Goal: Task Accomplishment & Management: Use online tool/utility

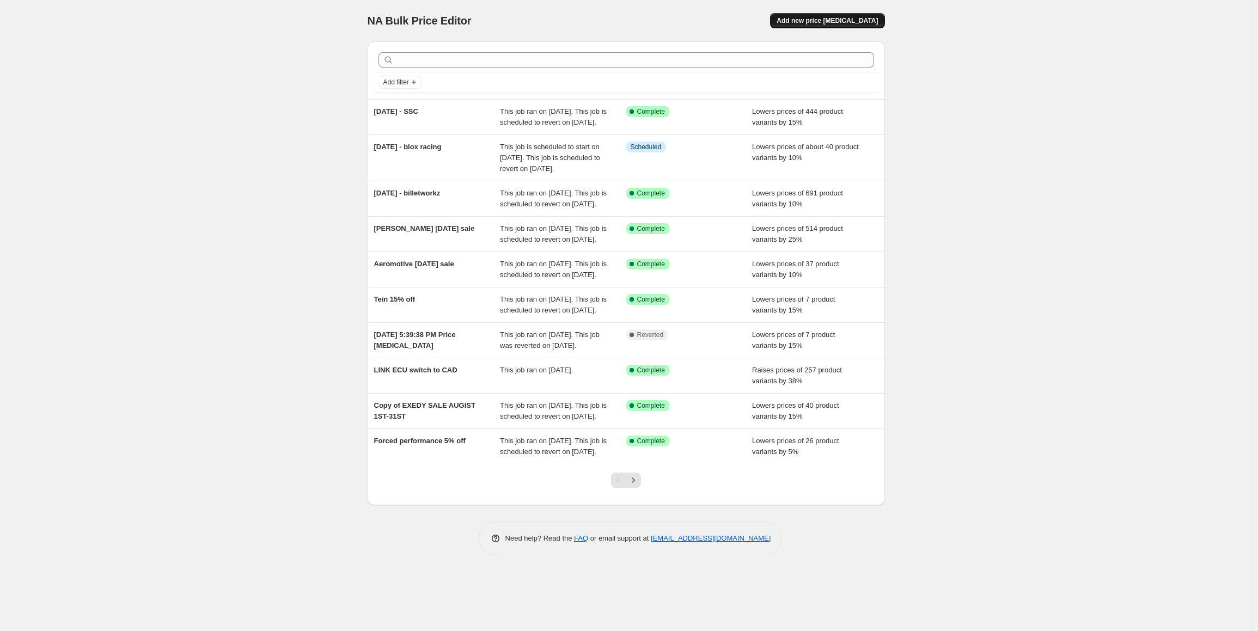
click at [843, 23] on span "Add new price [MEDICAL_DATA]" at bounding box center [826, 20] width 101 height 9
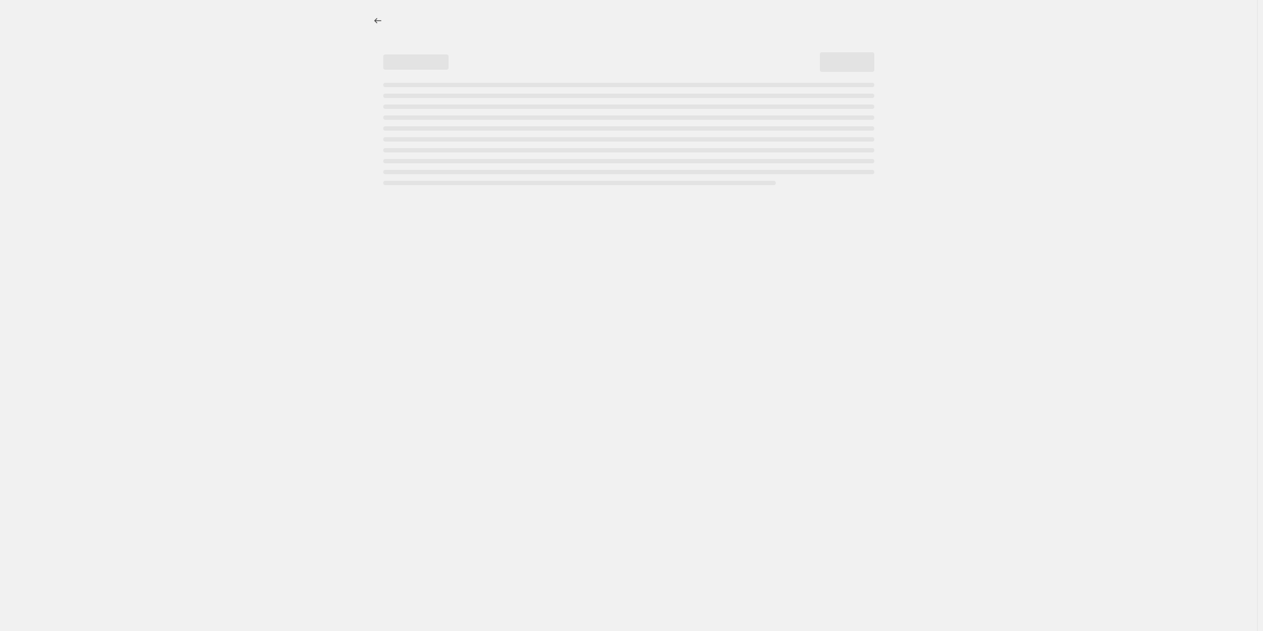
select select "percentage"
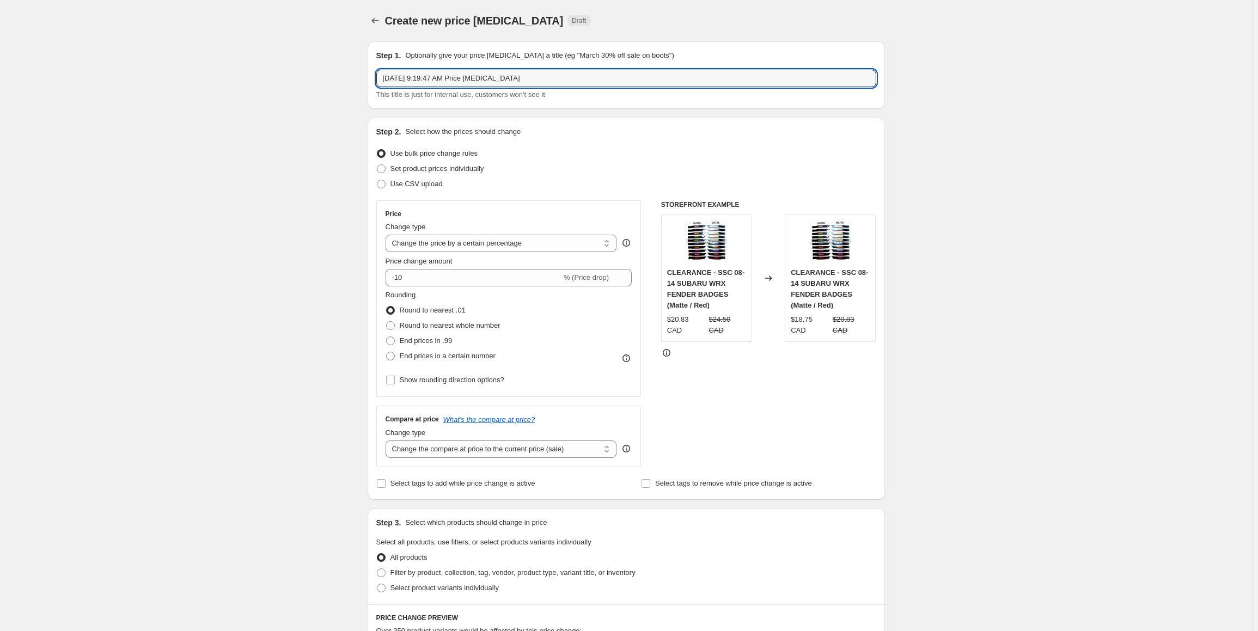
drag, startPoint x: 548, startPoint y: 83, endPoint x: 289, endPoint y: 90, distance: 258.7
click at [306, 69] on div "Create new price change job. This page is ready Create new price change job Dra…" at bounding box center [626, 553] width 1252 height 1106
type input "Invidia increase"
click at [417, 341] on span "End prices in .99" at bounding box center [426, 341] width 53 height 8
click at [387, 337] on input "End prices in .99" at bounding box center [386, 337] width 1 height 1
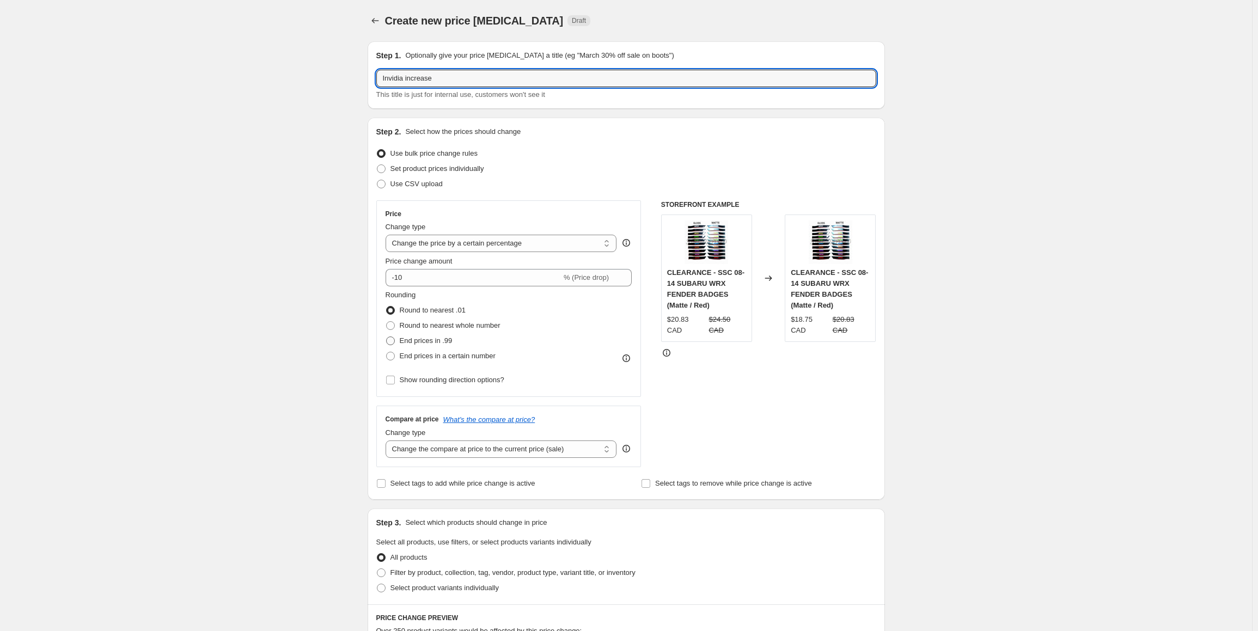
radio input "true"
click at [469, 81] on input "Invidia increase" at bounding box center [626, 78] width 500 height 17
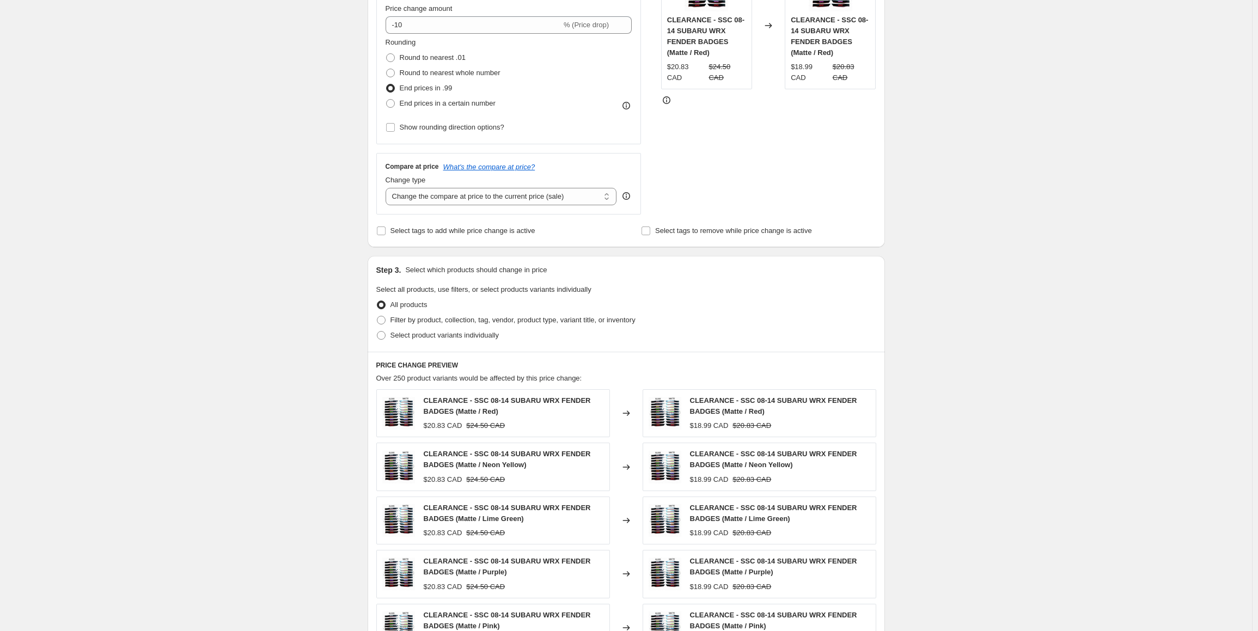
scroll to position [327, 0]
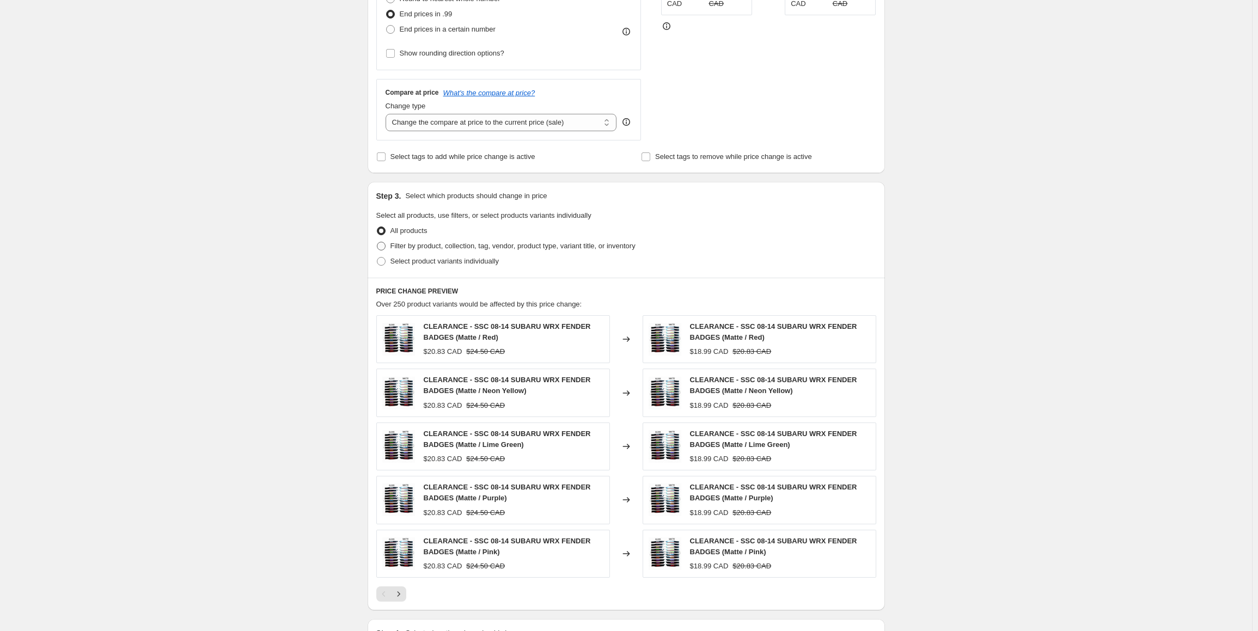
type input "Invidia increase 3%"
click at [428, 244] on span "Filter by product, collection, tag, vendor, product type, variant title, or inv…" at bounding box center [512, 246] width 245 height 8
click at [377, 242] on input "Filter by product, collection, tag, vendor, product type, variant title, or inv…" at bounding box center [377, 242] width 1 height 1
radio input "true"
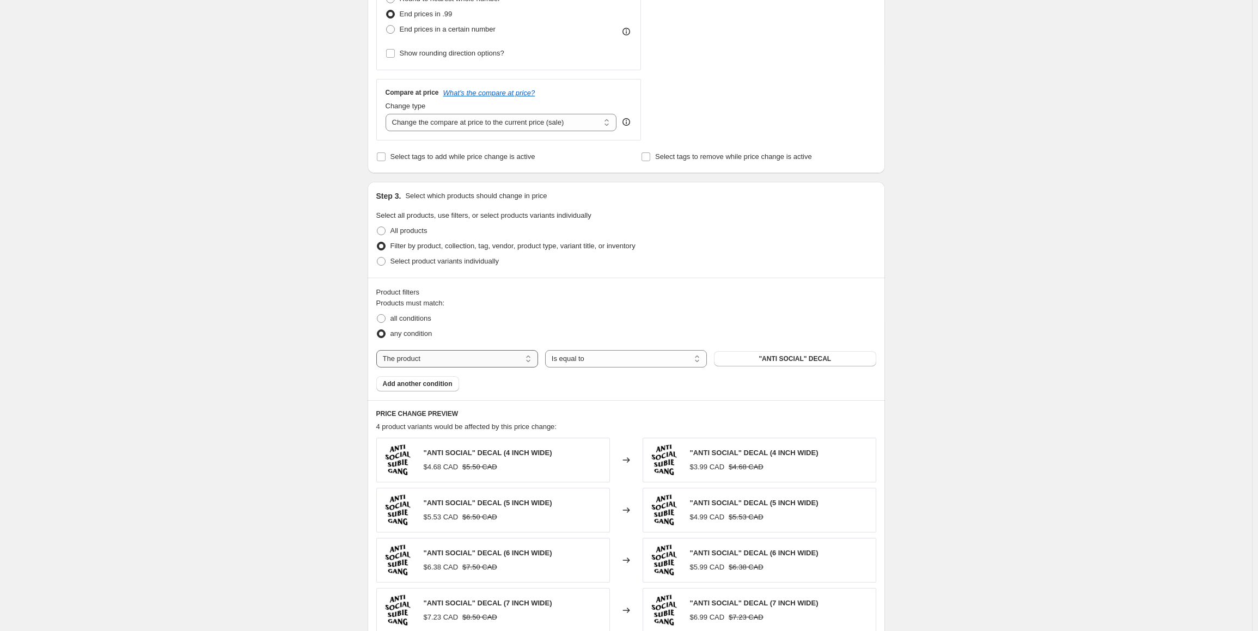
click at [483, 366] on select "The product The product's collection The product's tag The product's vendor The…" at bounding box center [457, 358] width 162 height 17
select select "tag"
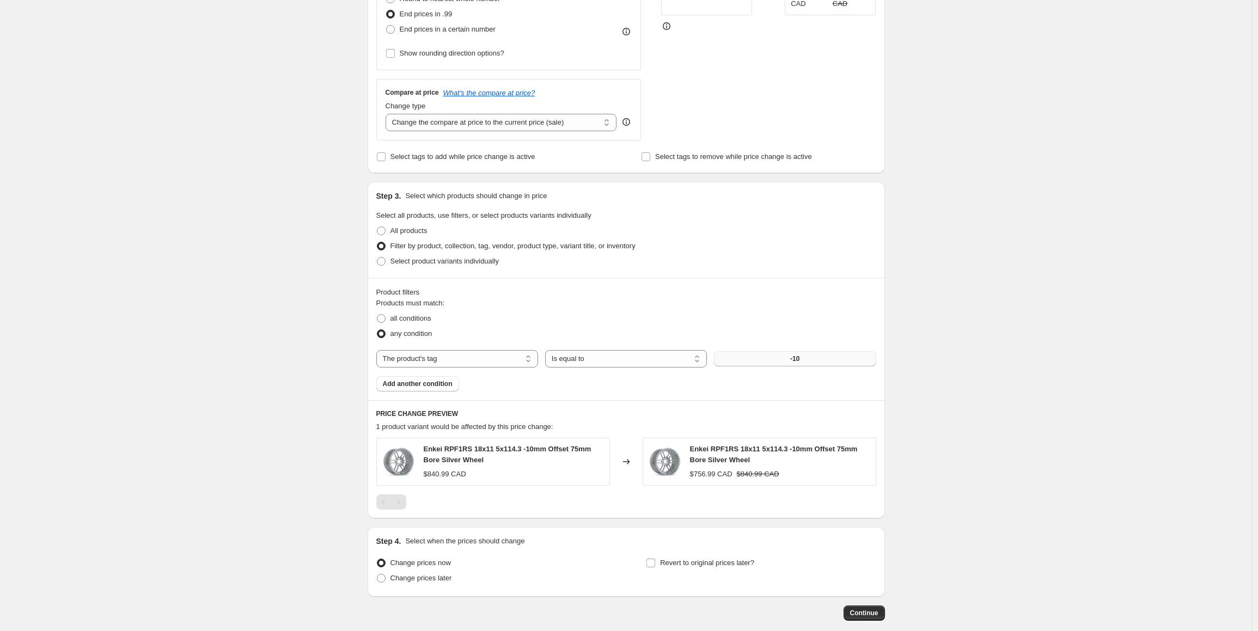
click at [803, 354] on button "-10" at bounding box center [795, 358] width 162 height 15
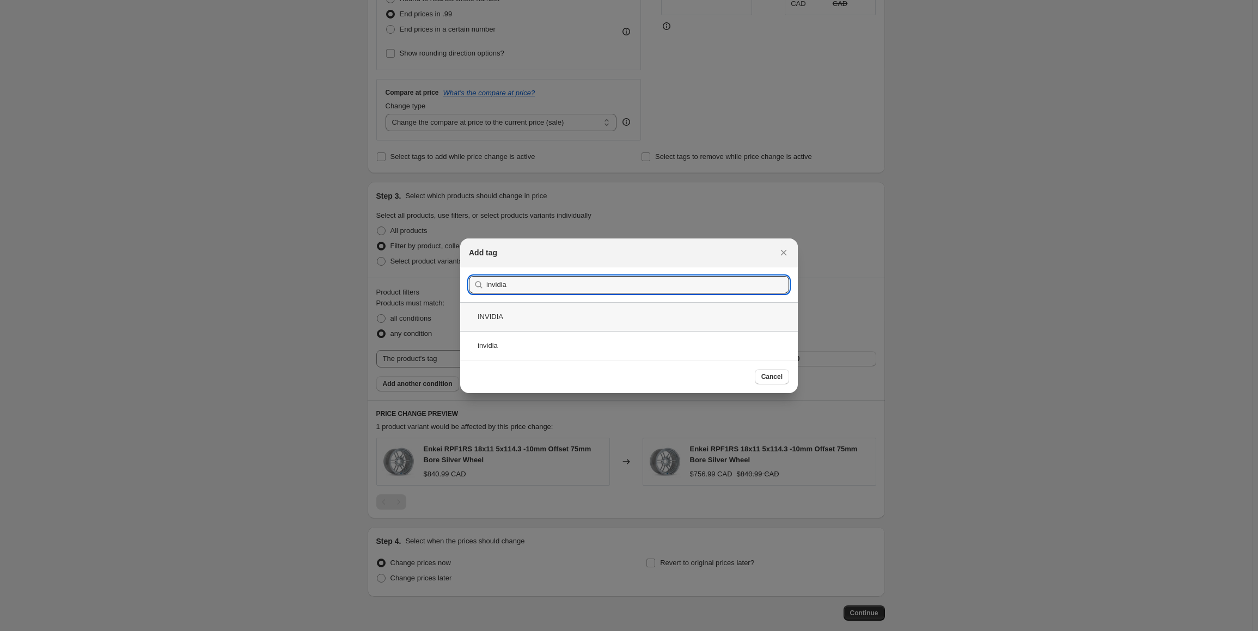
type input "invidia"
click at [531, 317] on div "INVIDIA" at bounding box center [629, 316] width 338 height 29
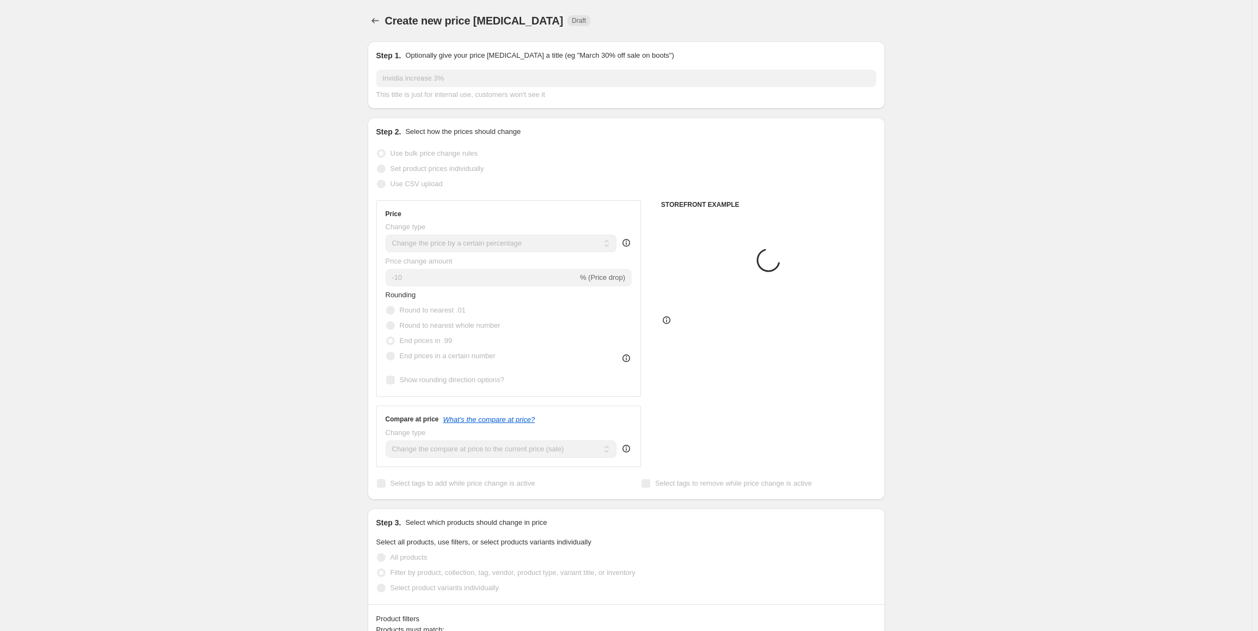
scroll to position [327, 0]
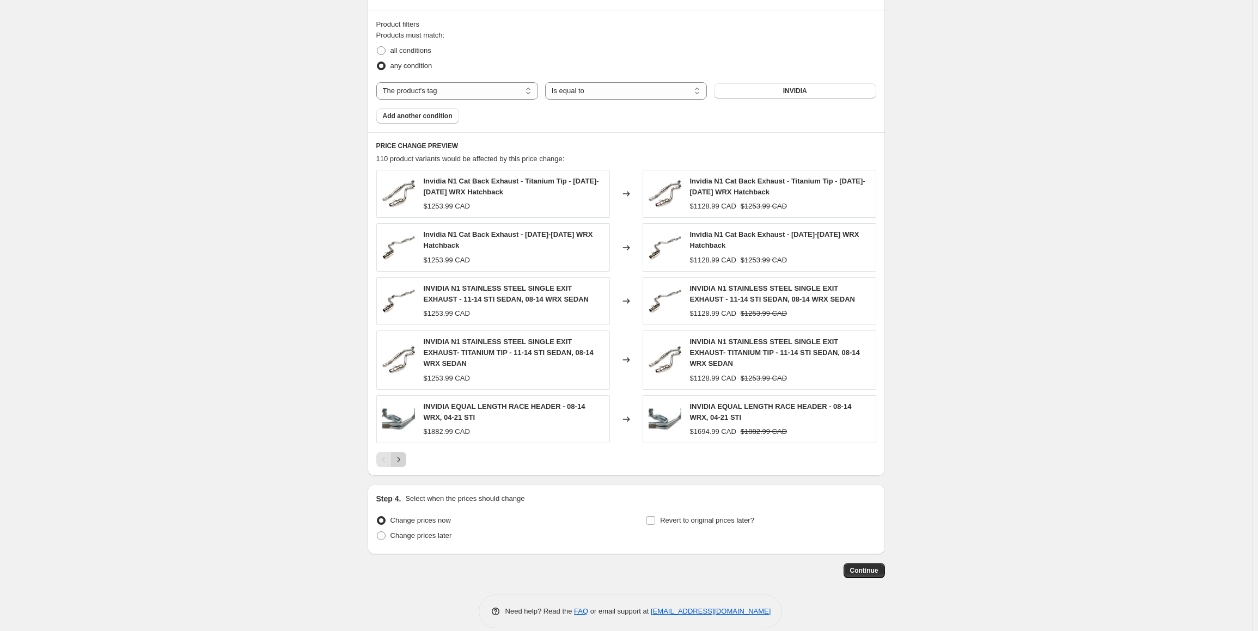
click at [403, 454] on icon "Next" at bounding box center [398, 459] width 11 height 11
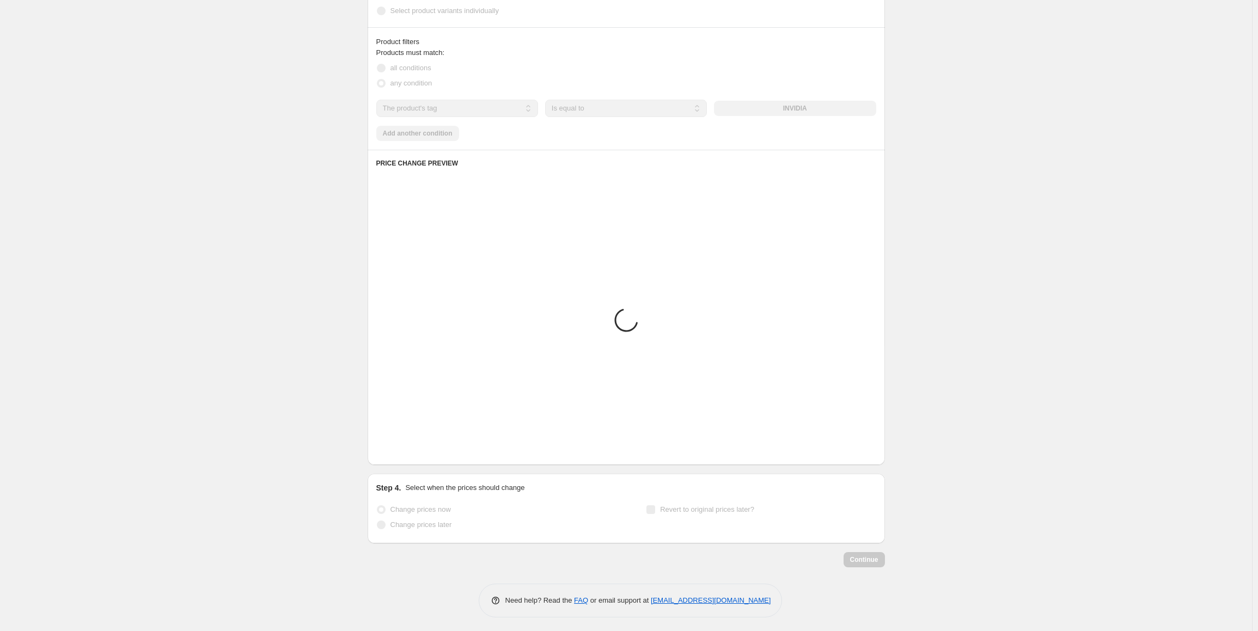
scroll to position [595, 0]
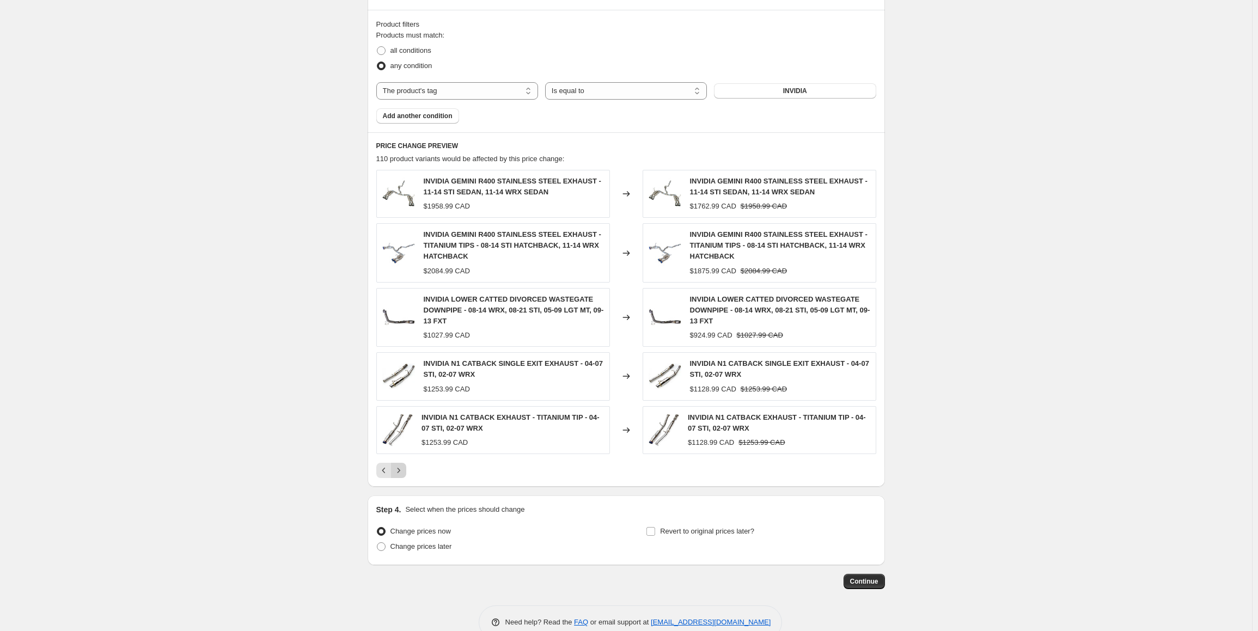
click at [403, 446] on div "INVIDIA N1 CATBACK EXHAUST - TITANIUM TIP - 04-07 STI, 02-07 WRX $1253.99 CAD" at bounding box center [493, 430] width 234 height 48
click at [386, 465] on icon "Previous" at bounding box center [383, 470] width 11 height 11
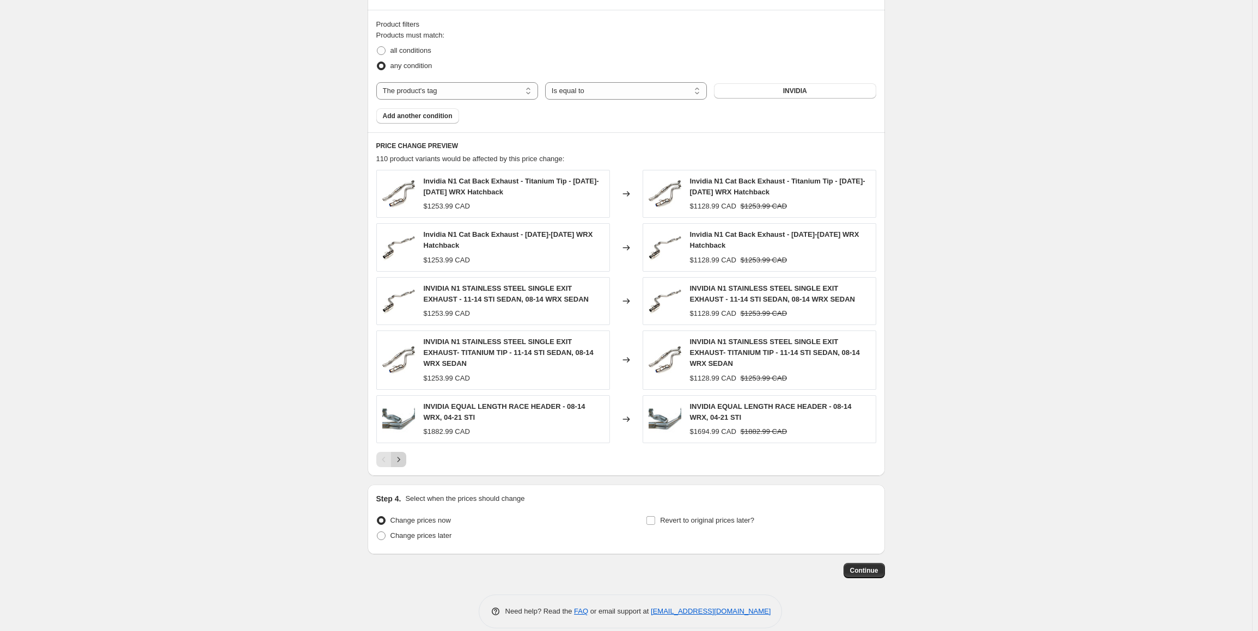
click at [399, 454] on icon "Next" at bounding box center [398, 459] width 11 height 11
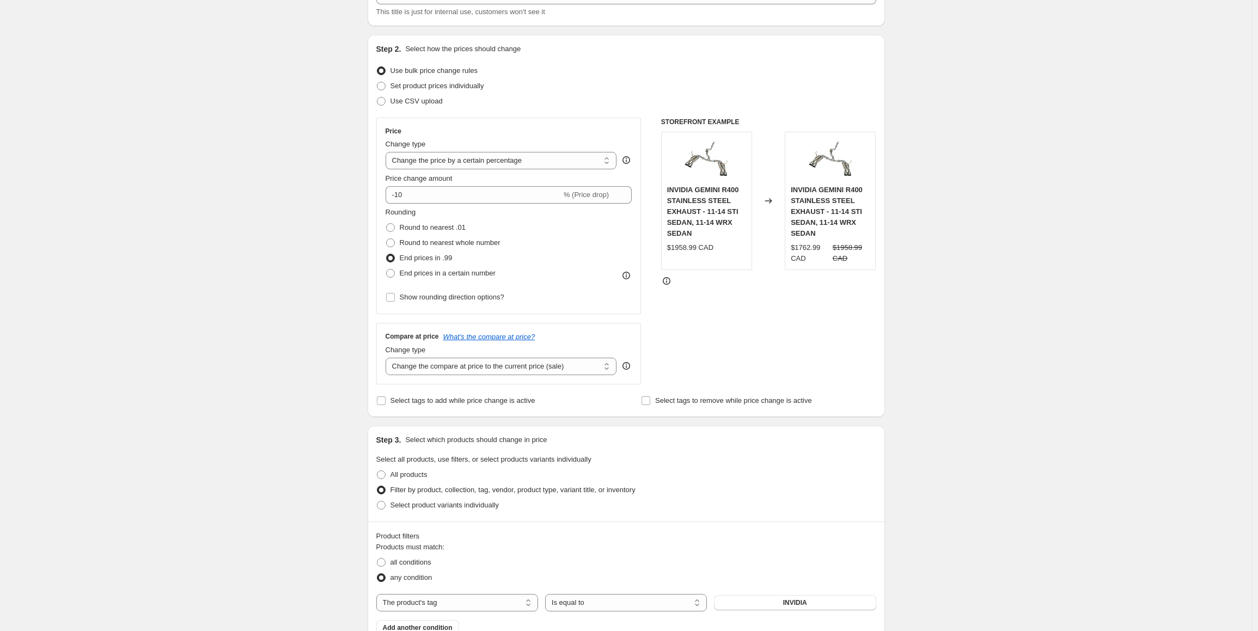
scroll to position [0, 0]
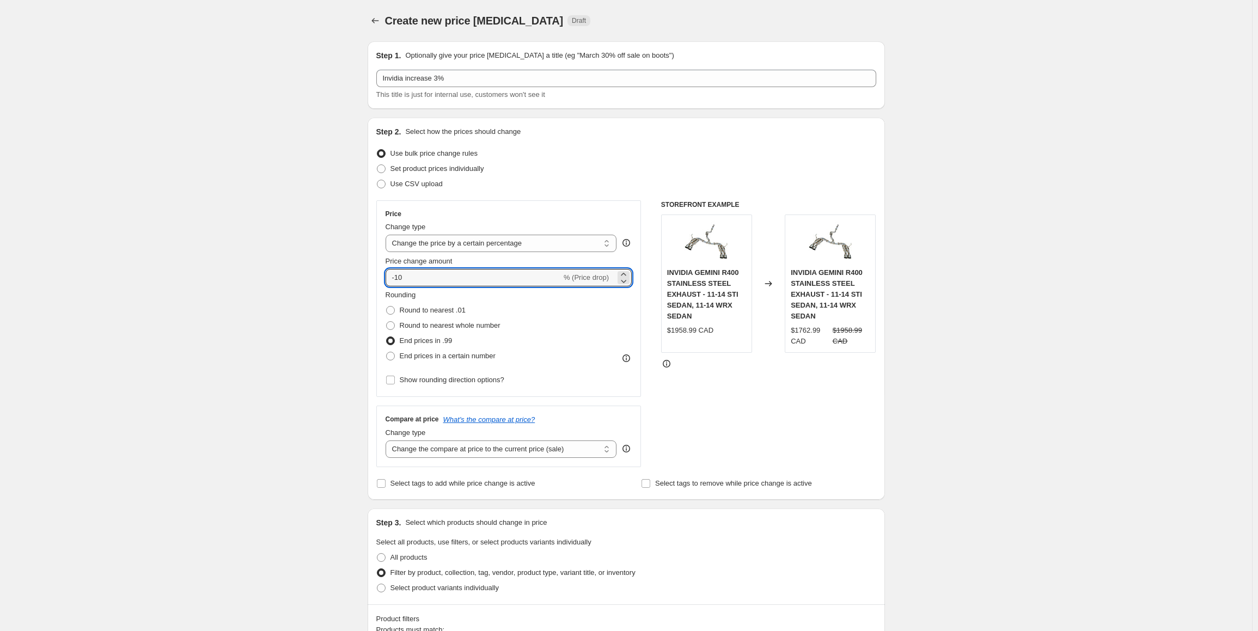
drag, startPoint x: 423, startPoint y: 282, endPoint x: 353, endPoint y: 276, distance: 69.9
click at [355, 276] on div "Create new price change job. This page is ready Create new price change job Dra…" at bounding box center [626, 625] width 1252 height 1250
type input "3"
click at [233, 321] on div "Create new price change job. This page is ready Create new price change job Dra…" at bounding box center [626, 625] width 1252 height 1250
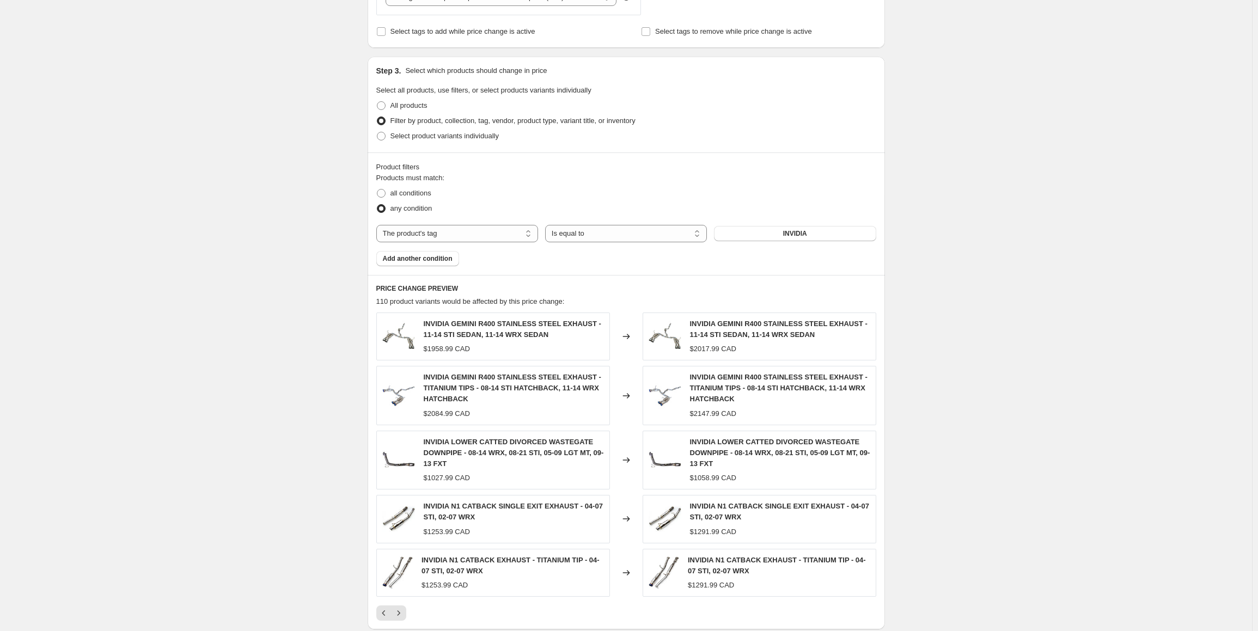
scroll to position [545, 0]
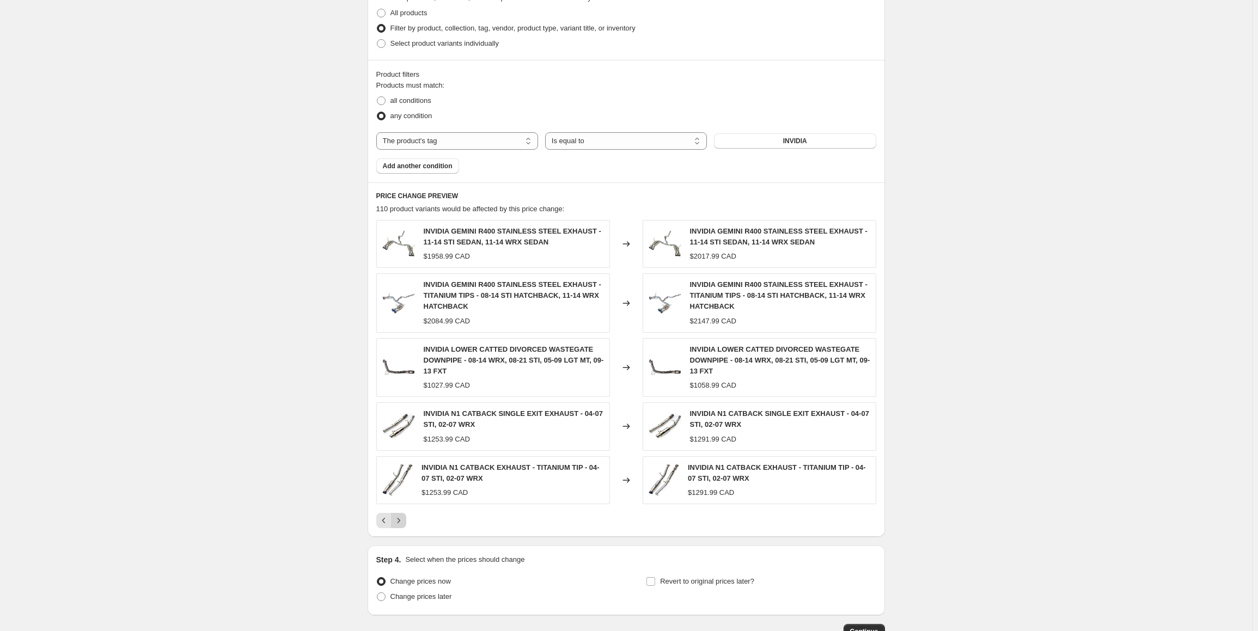
click at [399, 521] on icon "Next" at bounding box center [398, 520] width 11 height 11
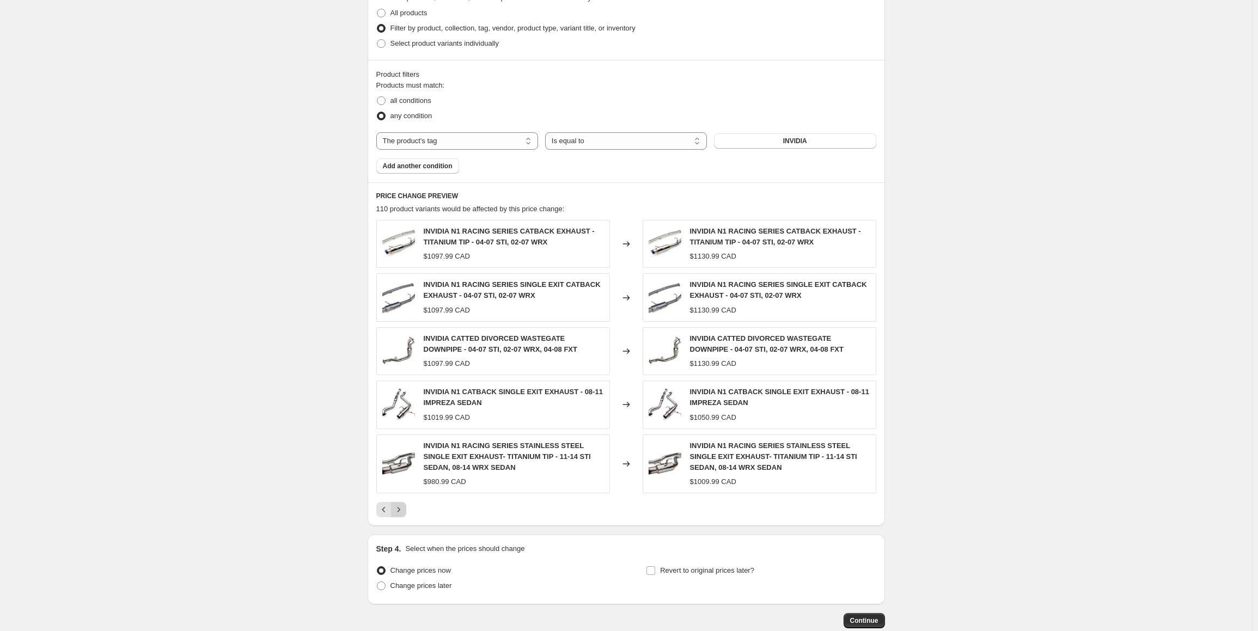
click at [403, 504] on icon "Next" at bounding box center [398, 509] width 11 height 11
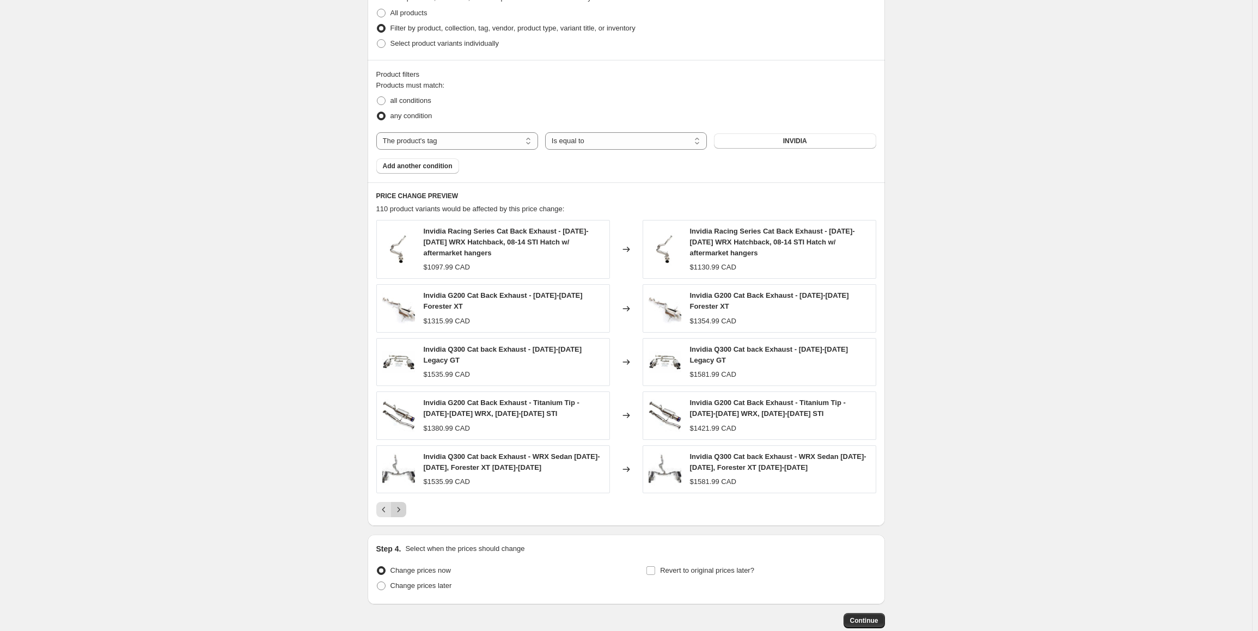
click at [403, 504] on icon "Next" at bounding box center [398, 509] width 11 height 11
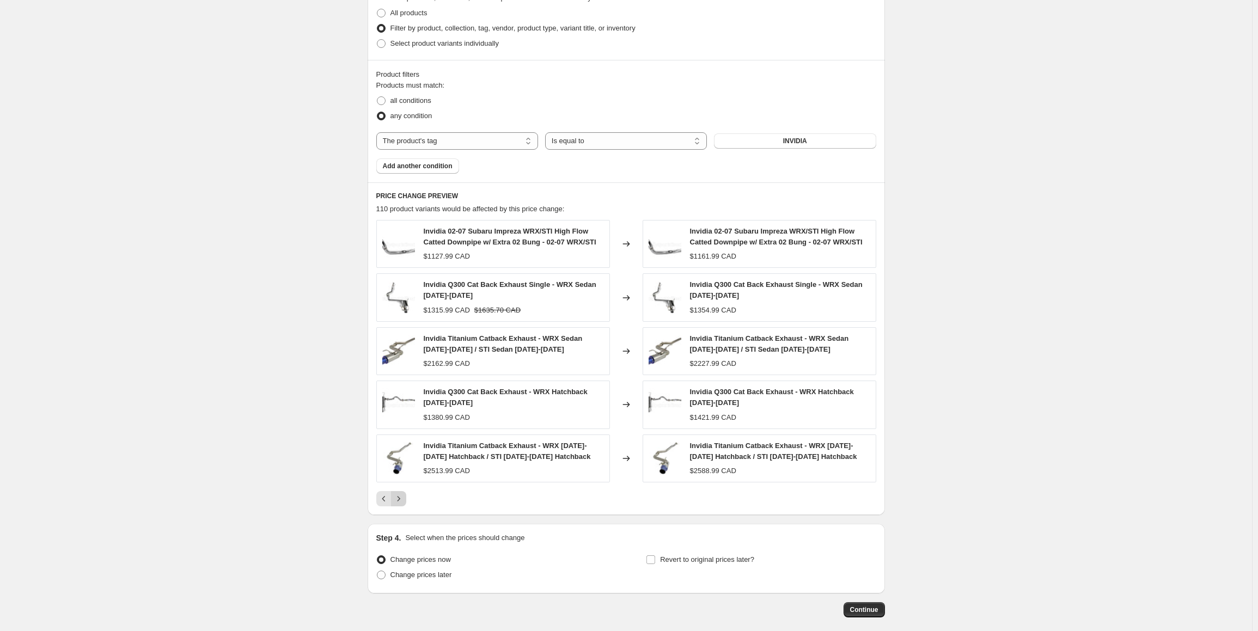
click at [403, 497] on icon "Next" at bounding box center [398, 498] width 11 height 11
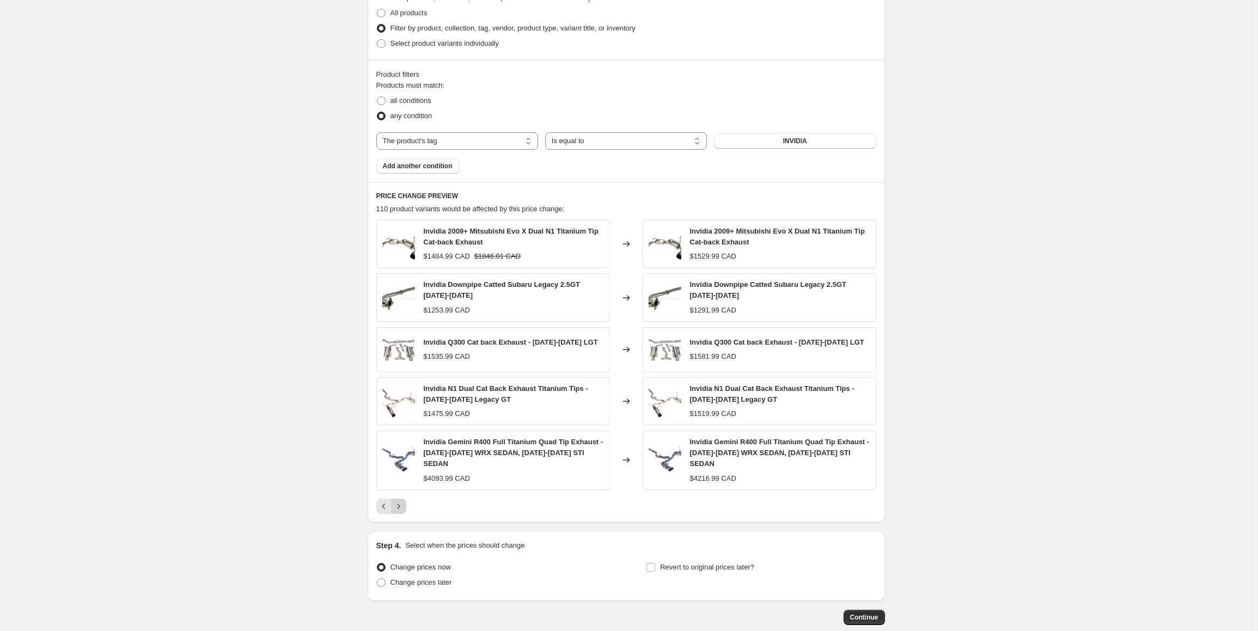
click at [400, 501] on icon "Next" at bounding box center [398, 506] width 11 height 11
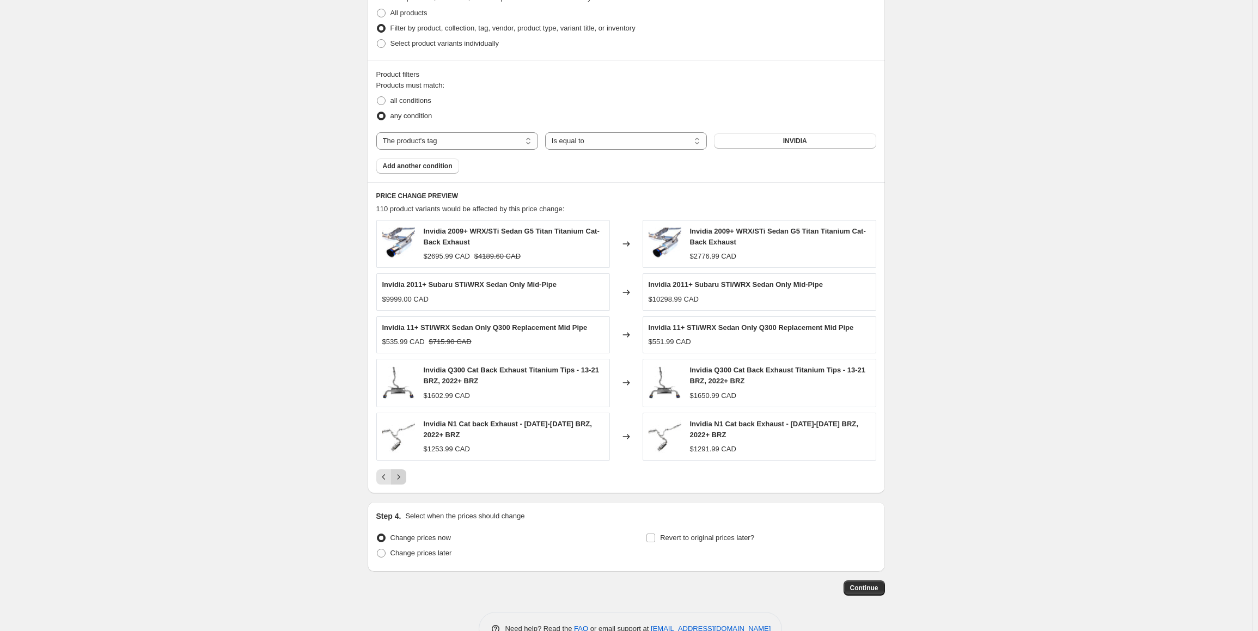
click at [404, 479] on icon "Next" at bounding box center [398, 477] width 11 height 11
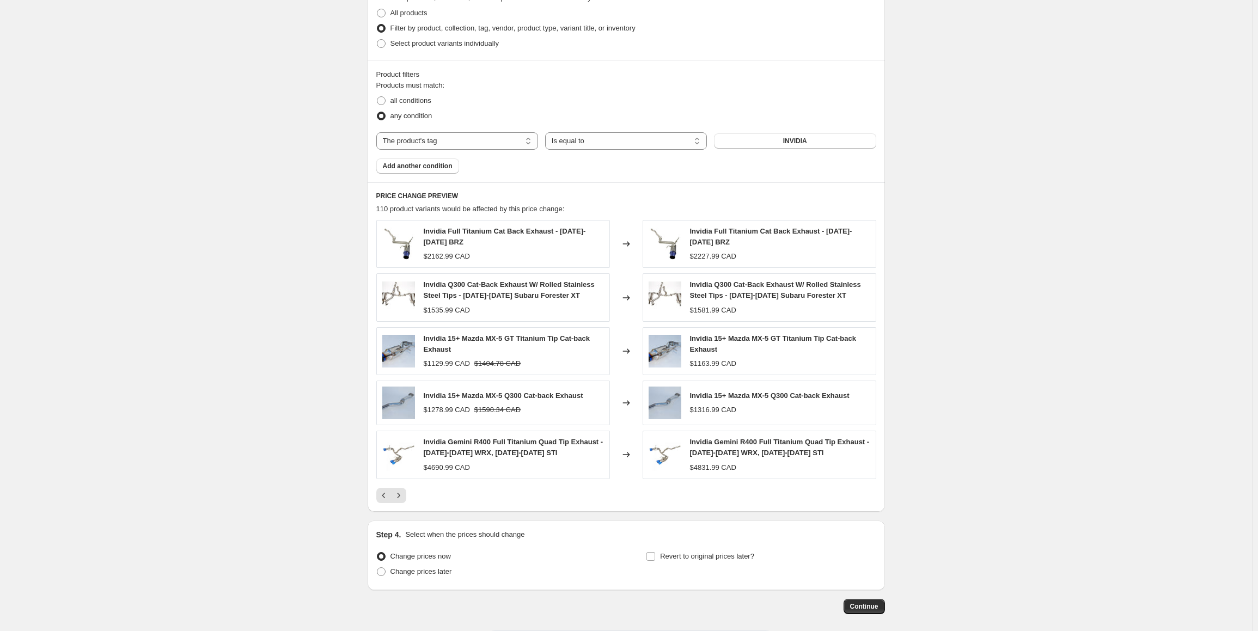
click at [405, 475] on div "Invidia Gemini R400 Full Titanium Quad Tip Exhaust - 2015-2021 WRX, 2015-2021 S…" at bounding box center [493, 455] width 234 height 48
click at [399, 488] on button "Next" at bounding box center [398, 495] width 15 height 15
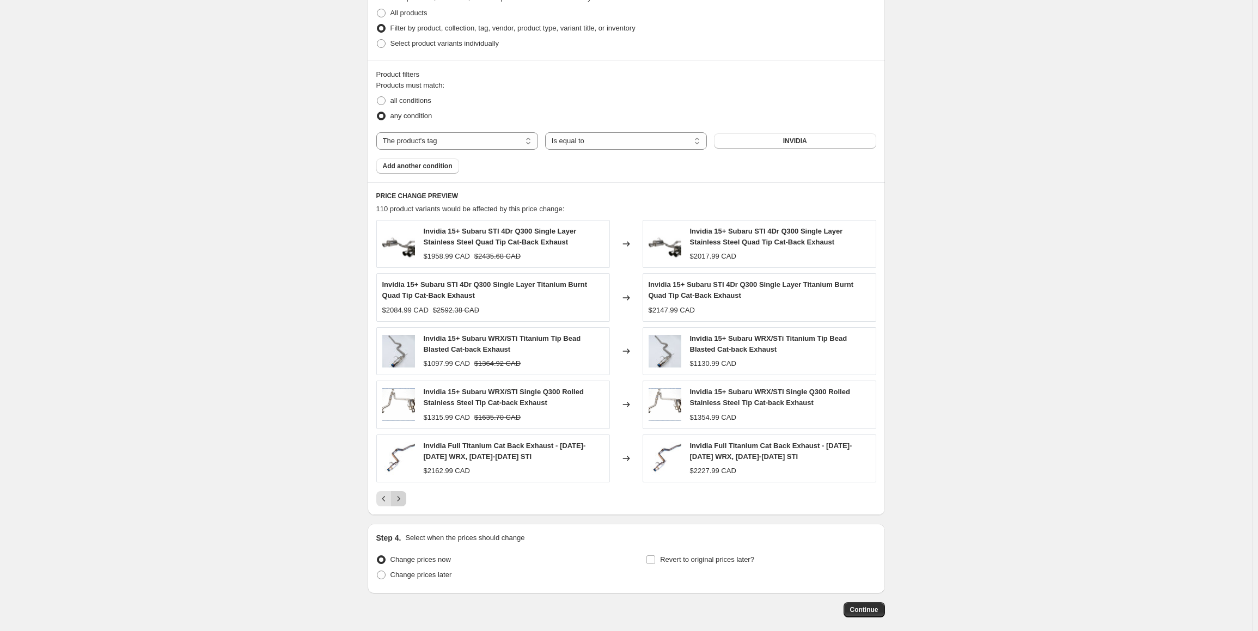
click at [403, 502] on icon "Next" at bounding box center [398, 498] width 11 height 11
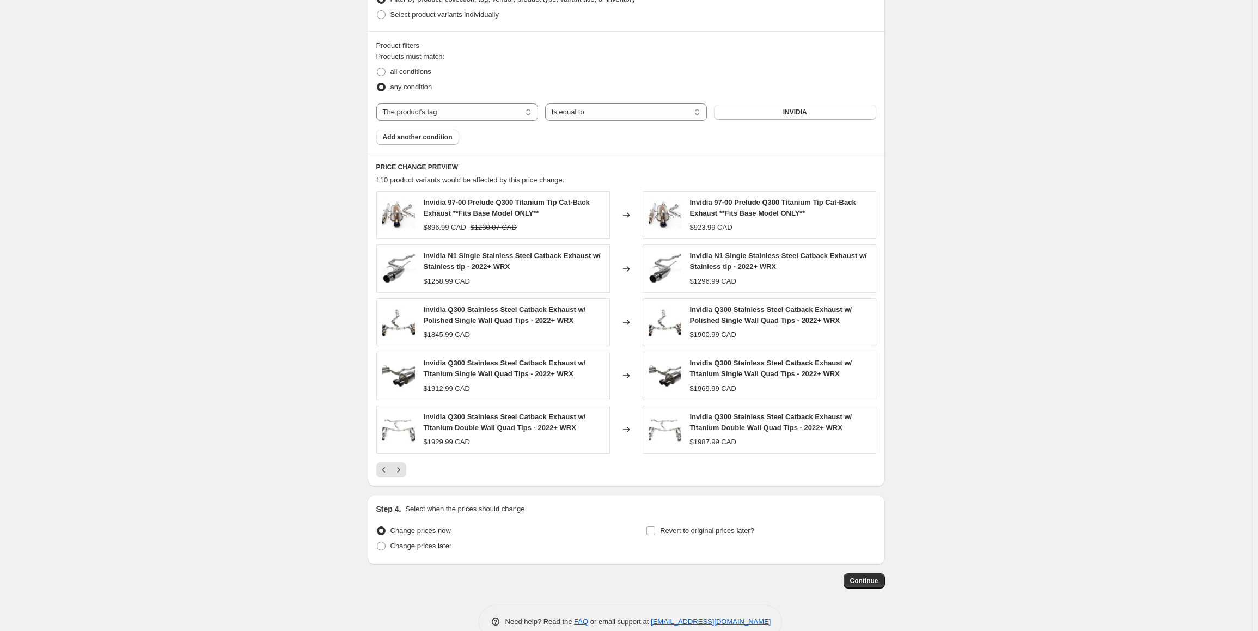
scroll to position [595, 0]
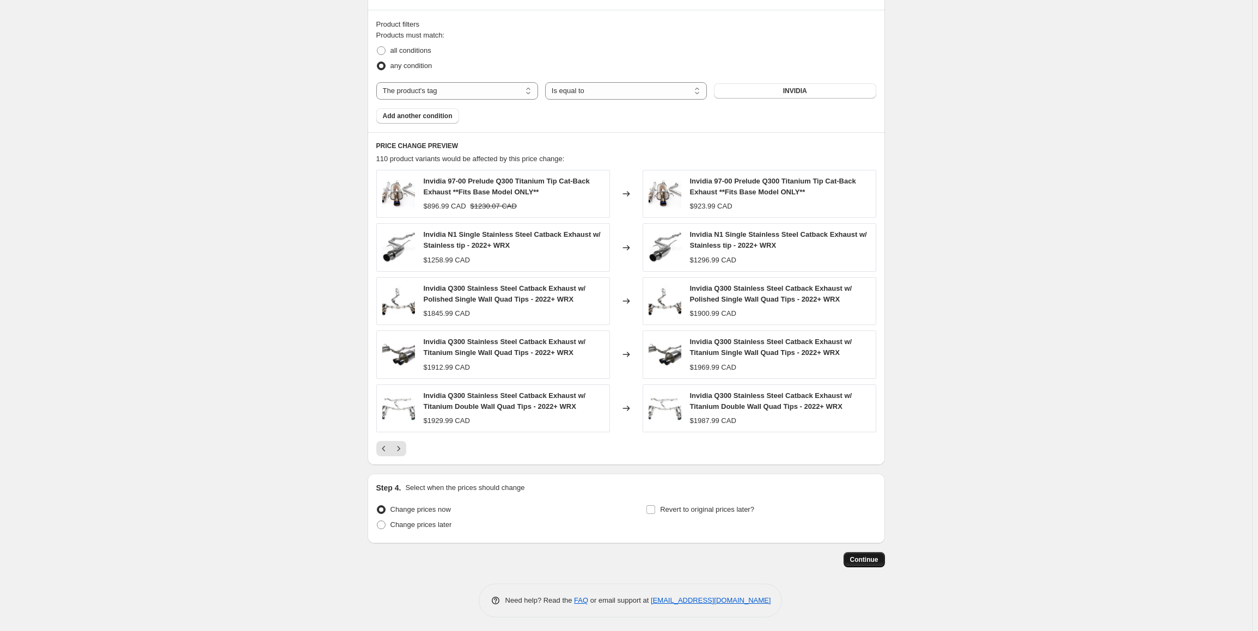
click at [859, 555] on span "Continue" at bounding box center [864, 559] width 28 height 9
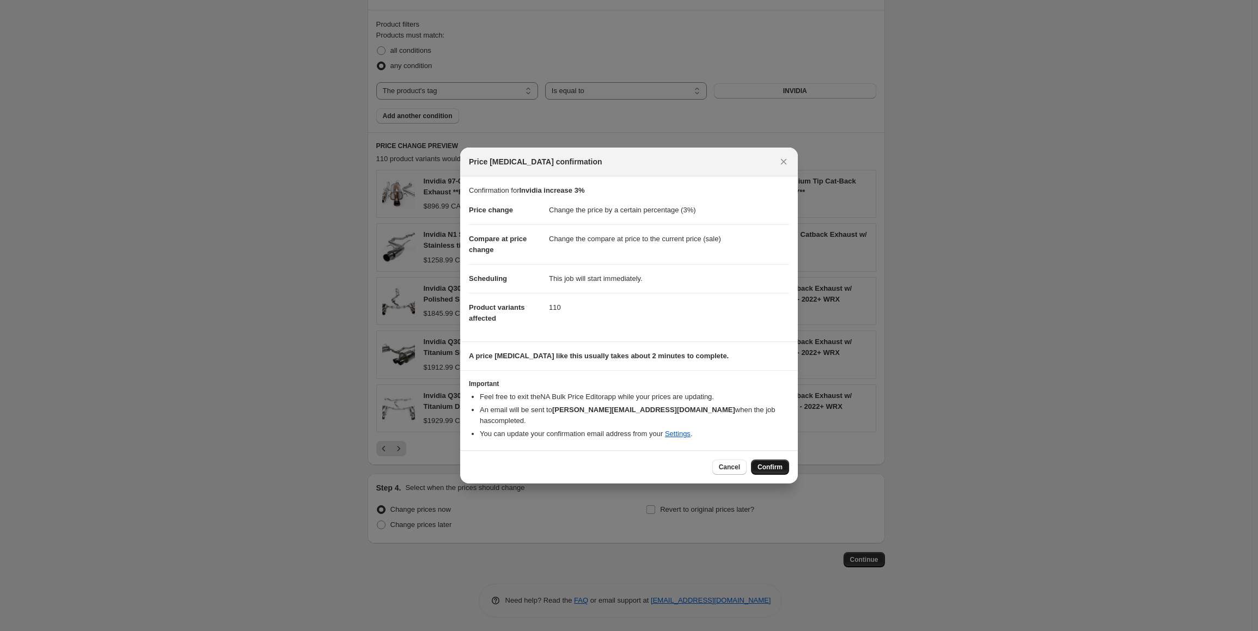
click at [773, 463] on span "Confirm" at bounding box center [769, 467] width 25 height 9
